Goal: Navigation & Orientation: Find specific page/section

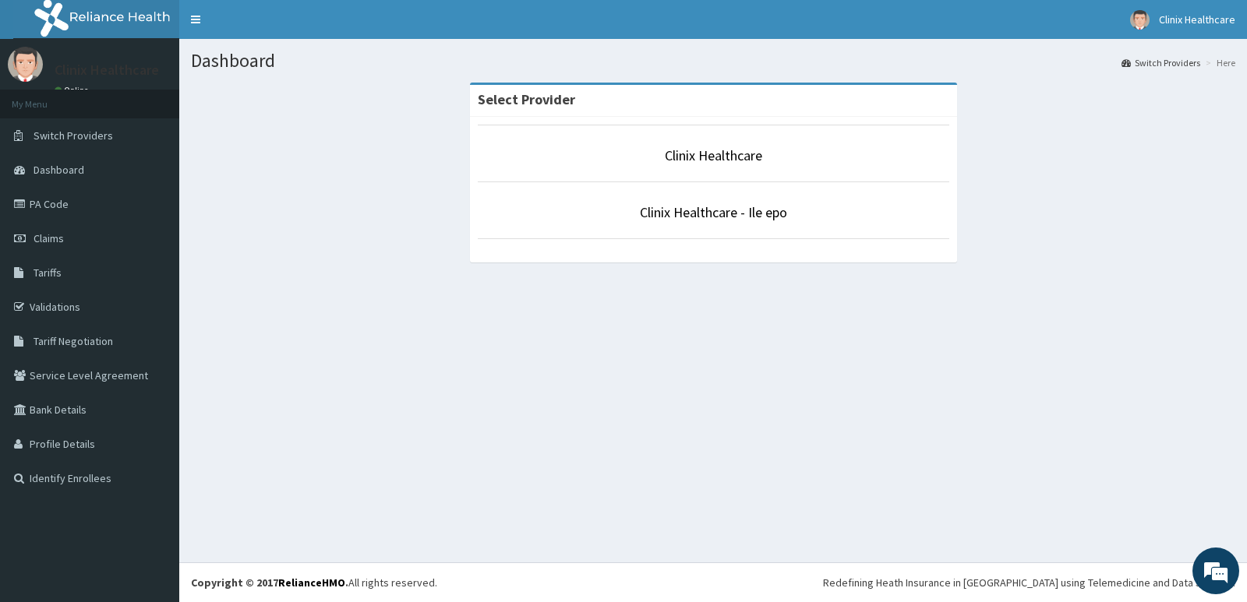
click at [745, 223] on li "Clinix Healthcare - Ile epo" at bounding box center [713, 211] width 471 height 58
click at [745, 211] on link "Clinix Healthcare - Ile epo" at bounding box center [713, 212] width 147 height 18
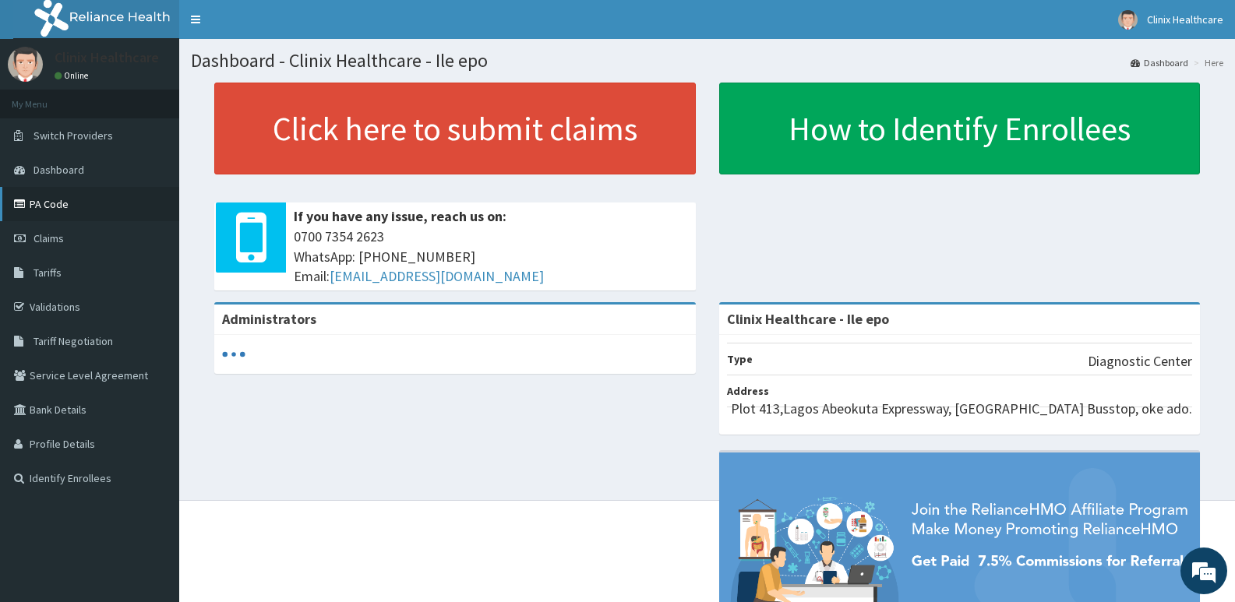
click at [48, 206] on link "PA Code" at bounding box center [89, 204] width 179 height 34
